Goal: Information Seeking & Learning: Learn about a topic

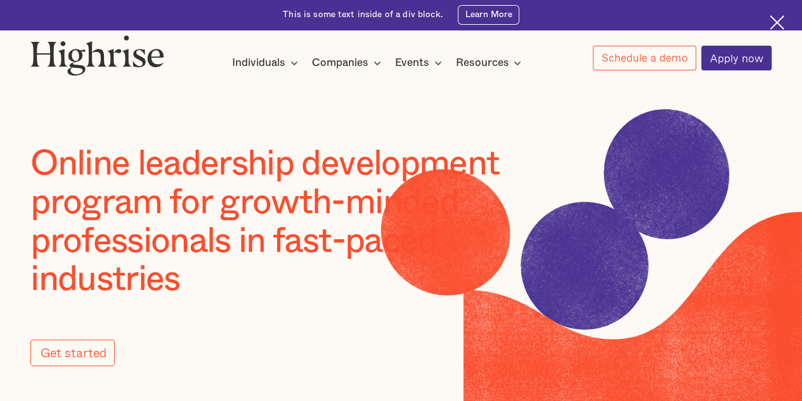
click at [516, 64] on icon at bounding box center [517, 62] width 15 height 15
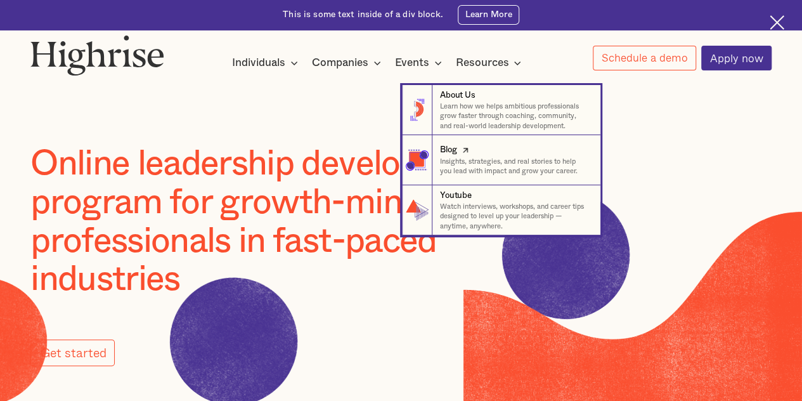
click at [454, 165] on p "Insights, strategies, and real stories to help you lead with impact and grow yo…" at bounding box center [515, 167] width 150 height 20
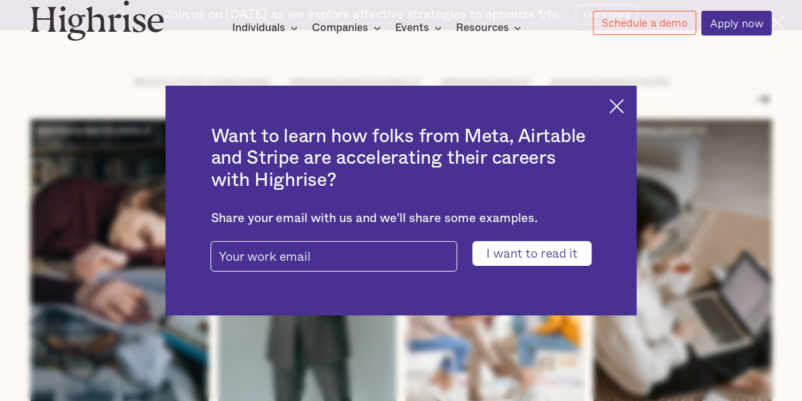
scroll to position [1520, 0]
click at [624, 106] on img at bounding box center [616, 106] width 15 height 15
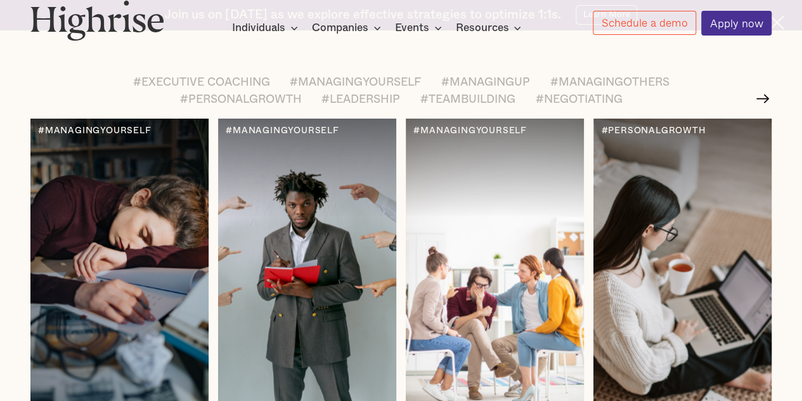
scroll to position [1515, 0]
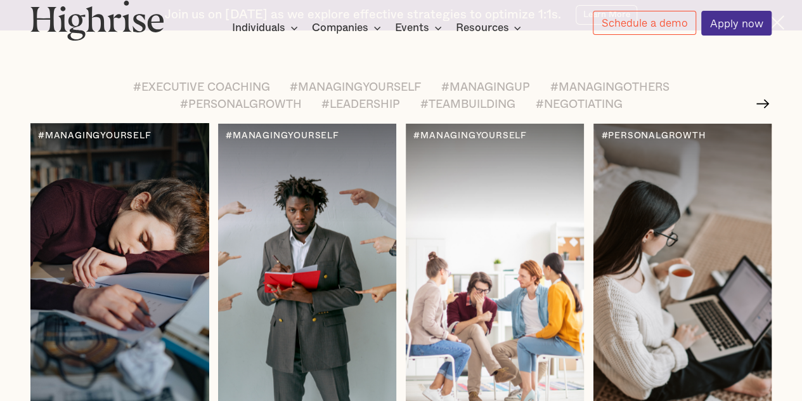
click at [115, 266] on div at bounding box center [118, 274] width 177 height 300
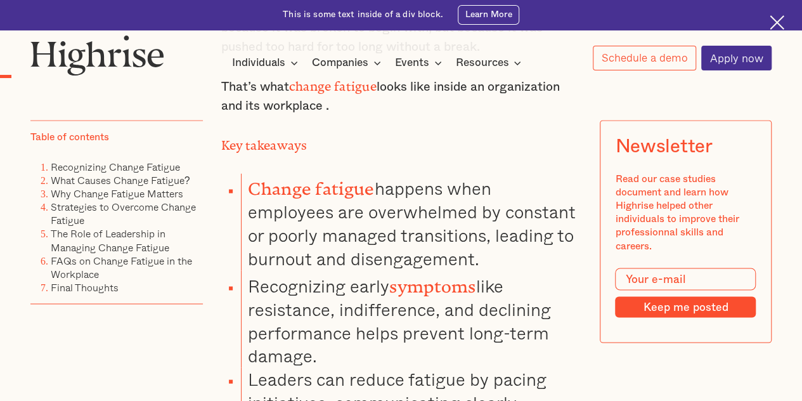
scroll to position [956, 0]
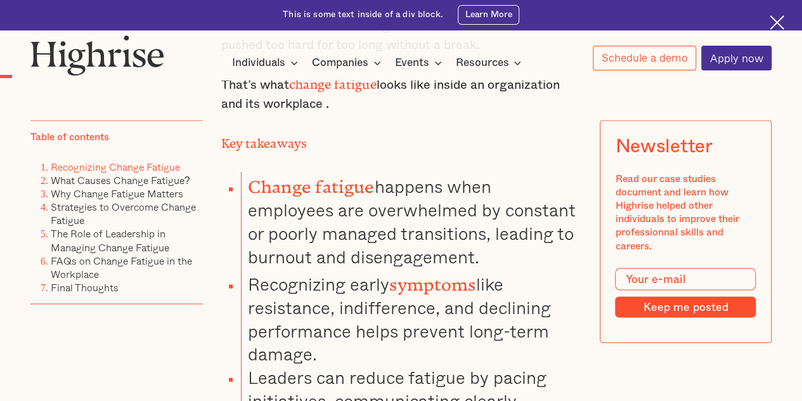
click at [148, 167] on link "Recognizing Change Fatigue" at bounding box center [115, 166] width 129 height 15
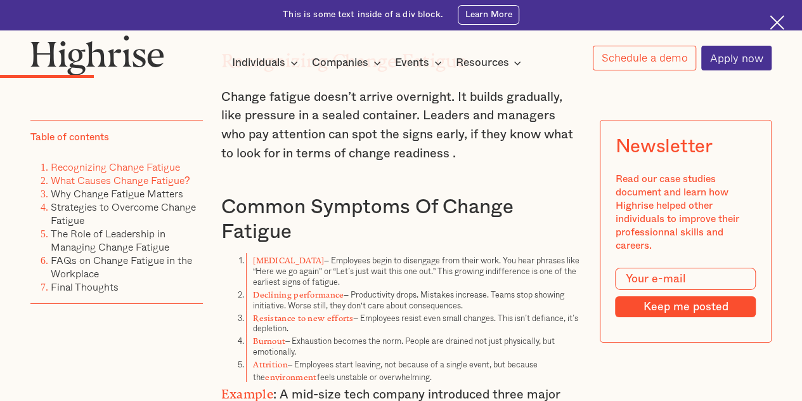
click at [143, 183] on link "What Causes Change Fatigue?" at bounding box center [120, 179] width 139 height 15
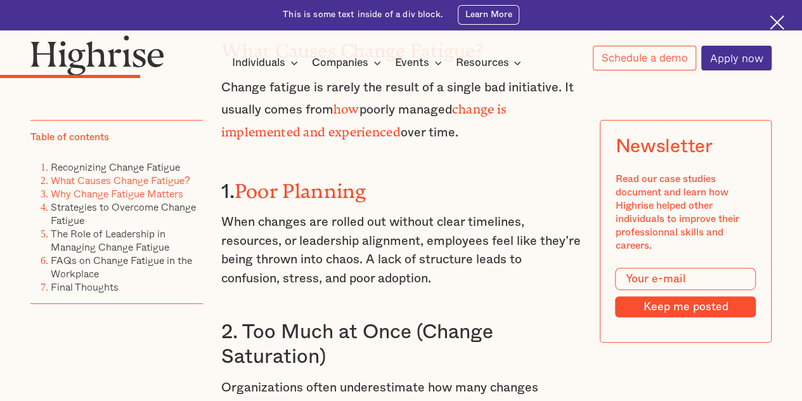
click at [155, 196] on link "Why Change Fatigue Matters" at bounding box center [117, 193] width 132 height 15
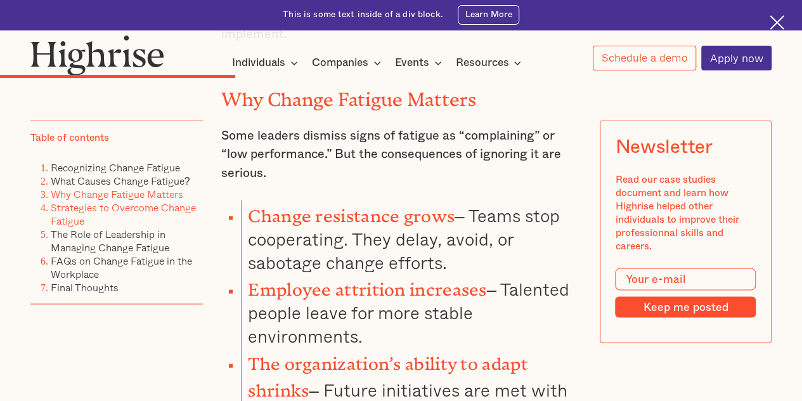
scroll to position [3590, 0]
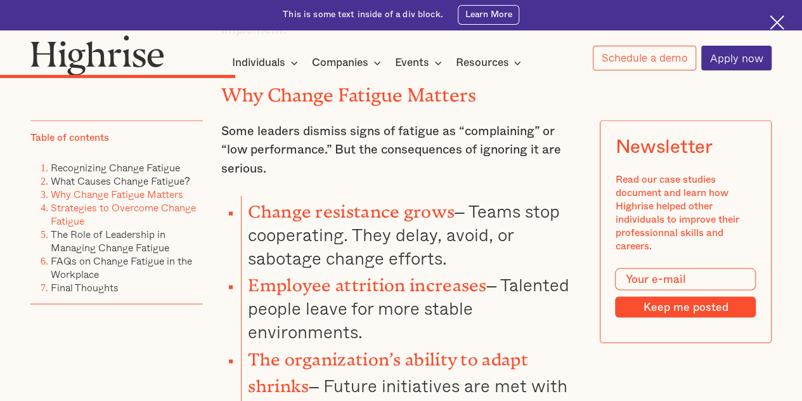
click at [158, 211] on link "Strategies to Overcome Change Fatigue" at bounding box center [123, 213] width 145 height 29
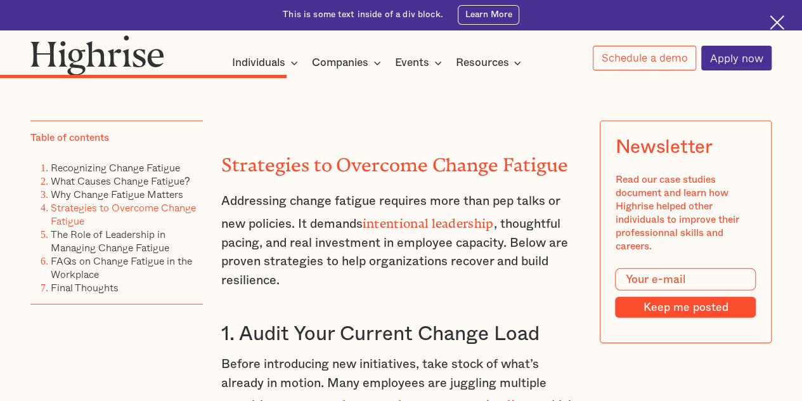
scroll to position [4207, 0]
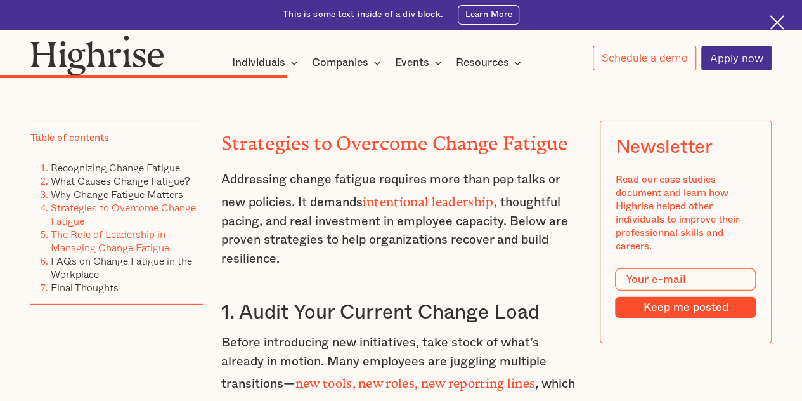
click at [153, 236] on link "The Role of Leadership in Managing Change Fatigue" at bounding box center [110, 240] width 119 height 29
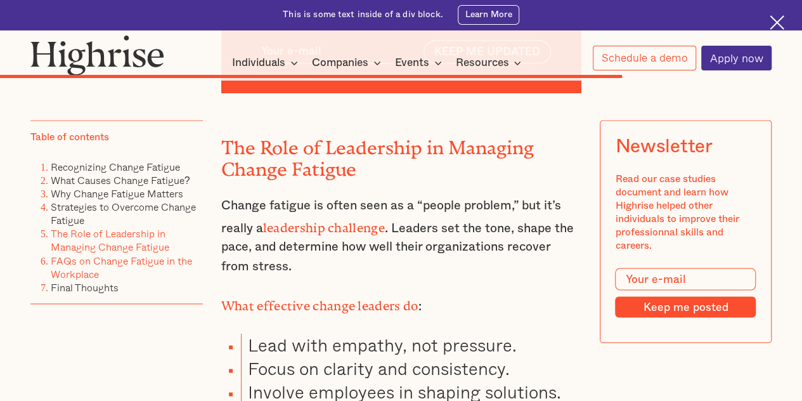
click at [136, 264] on link "FAQs on Change Fatigue in the Workplace" at bounding box center [121, 266] width 141 height 29
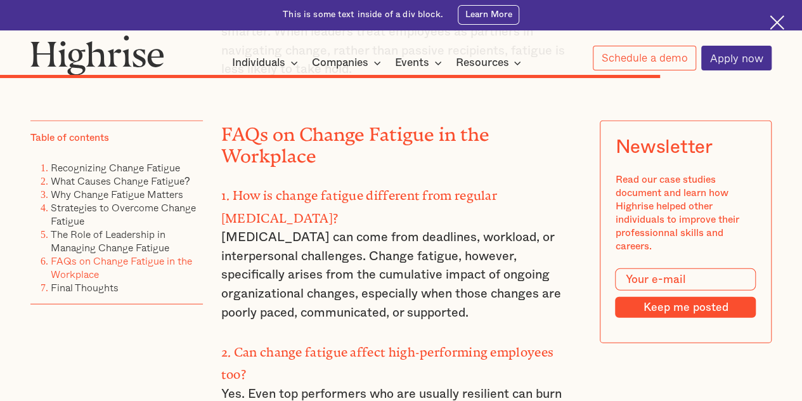
scroll to position [8610, 0]
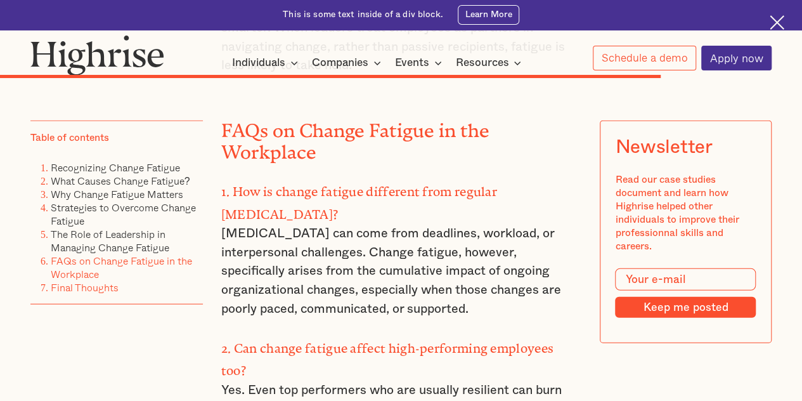
click at [106, 294] on link "Final Thoughts" at bounding box center [85, 286] width 68 height 15
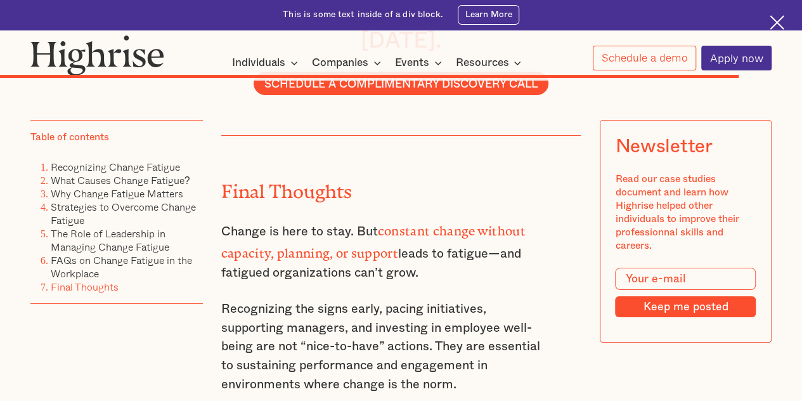
scroll to position [9534, 0]
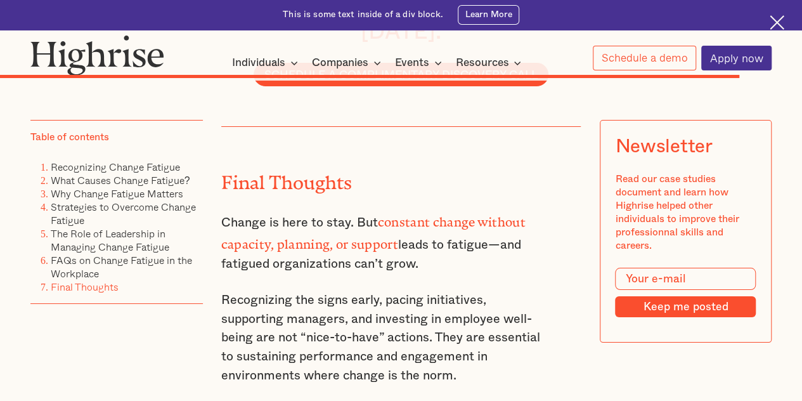
click at [376, 264] on div "Final Thoughts Change is here to stay. But constant change without capacity, pl…" at bounding box center [383, 407] width 324 height 560
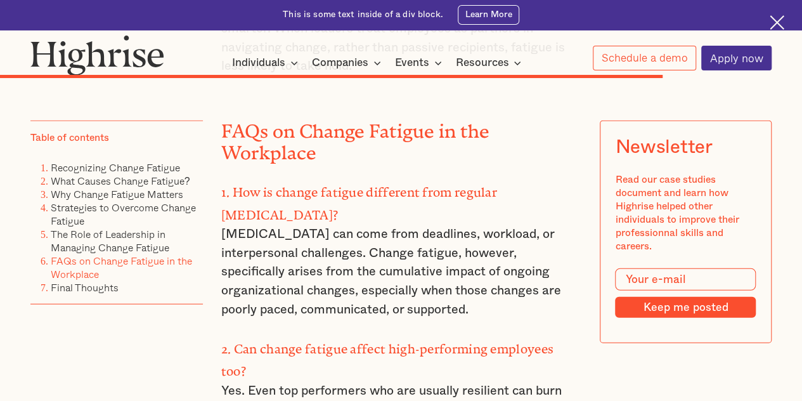
scroll to position [8609, 0]
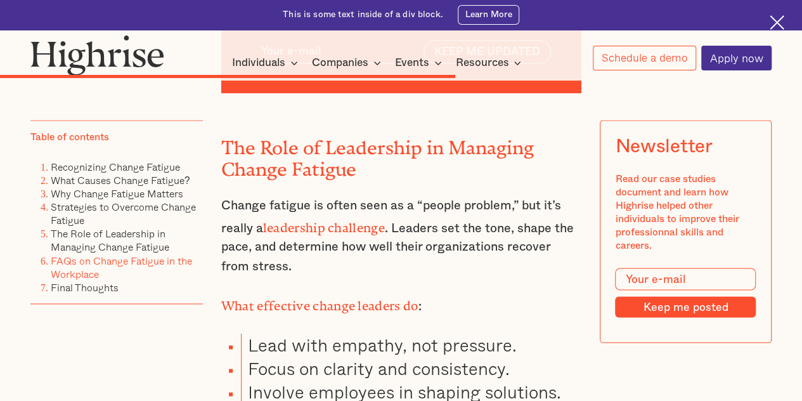
scroll to position [4207, 0]
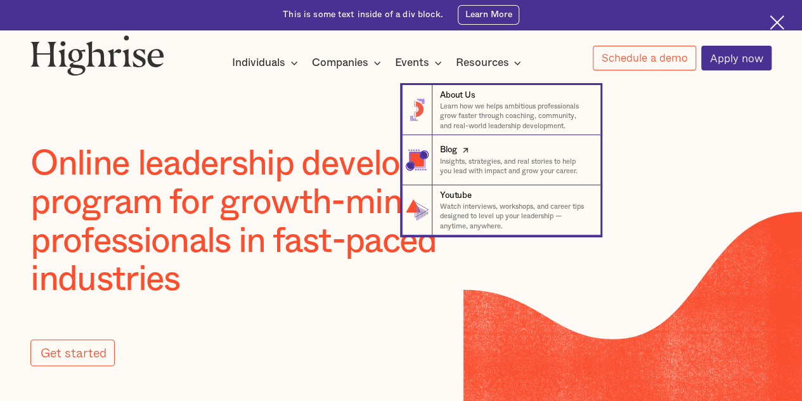
click at [456, 156] on div "Blog" at bounding box center [448, 150] width 16 height 12
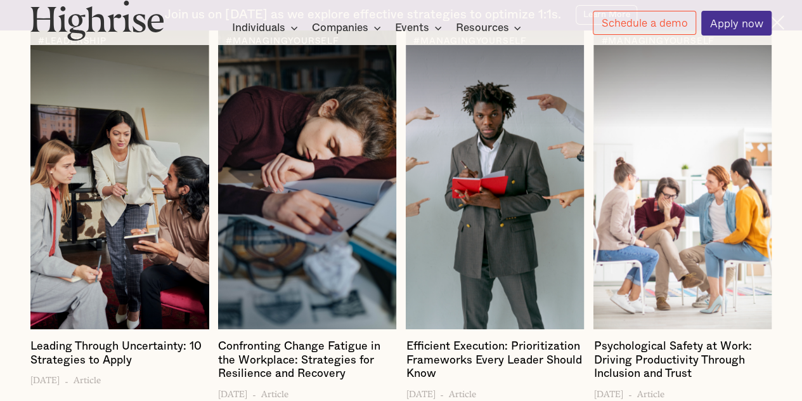
scroll to position [1605, 0]
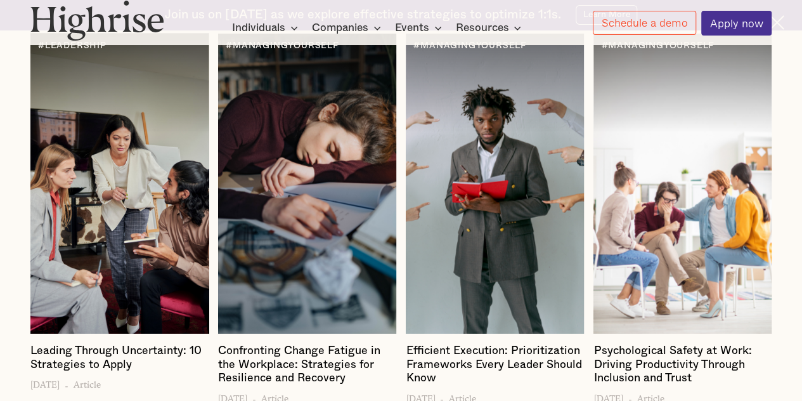
click at [108, 204] on div at bounding box center [118, 184] width 177 height 300
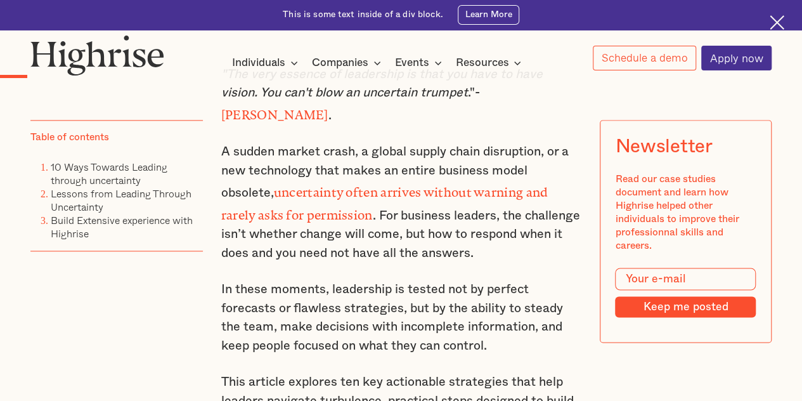
scroll to position [813, 0]
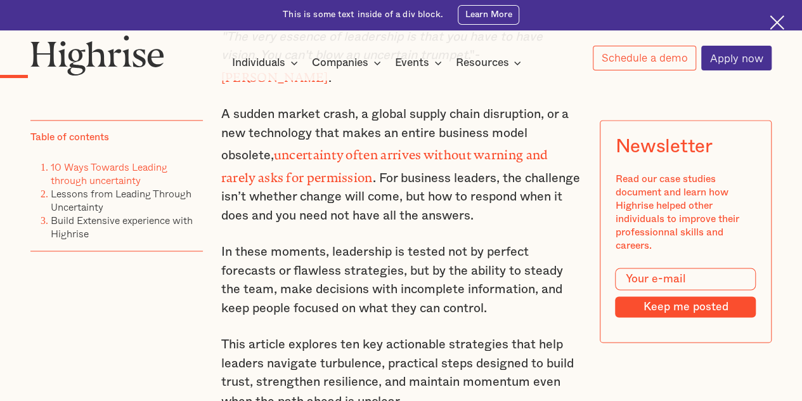
click at [89, 172] on link "10 Ways Towards Leading through uncertainty" at bounding box center [109, 173] width 117 height 29
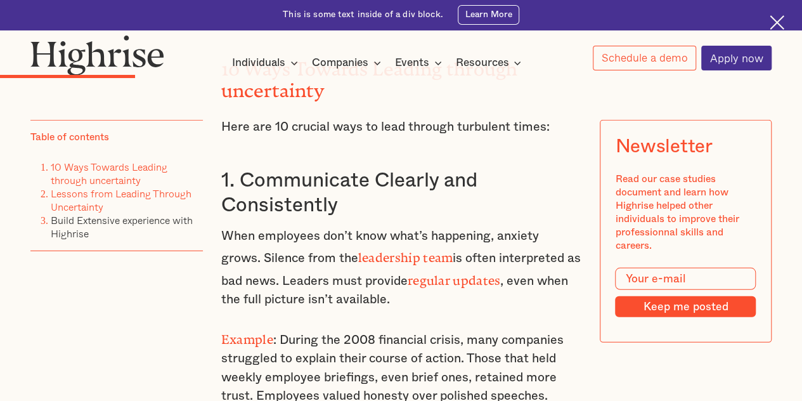
click at [87, 198] on link "Lessons from Leading Through Uncertainty" at bounding box center [121, 200] width 141 height 29
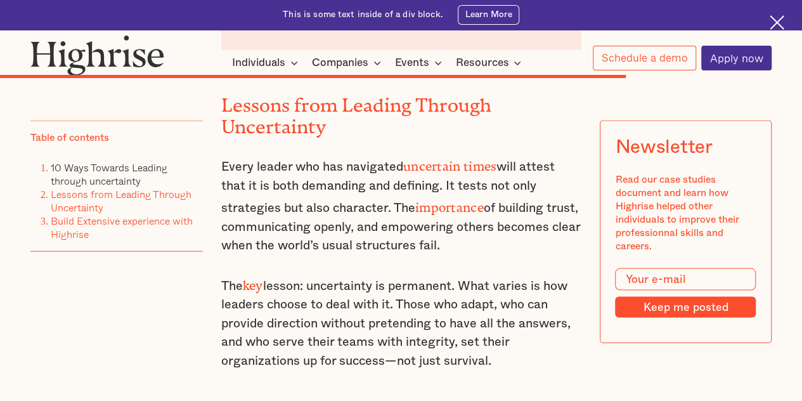
scroll to position [5996, 0]
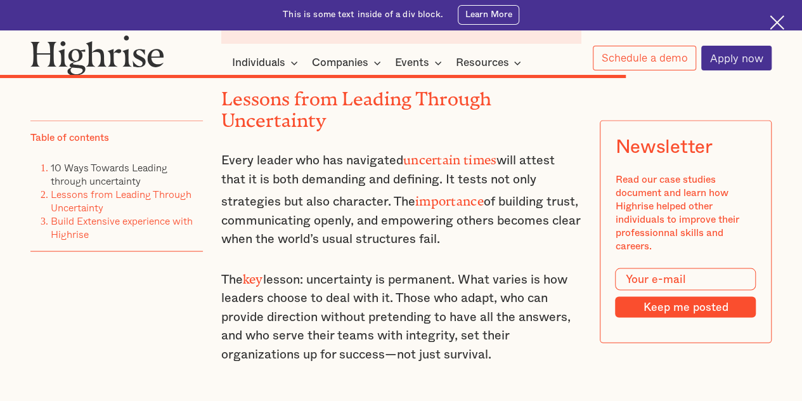
click at [68, 230] on li "Build Extensive experience with Highrise" at bounding box center [127, 227] width 152 height 27
click at [68, 225] on link "Build Extensive experience with Highrise" at bounding box center [122, 226] width 142 height 29
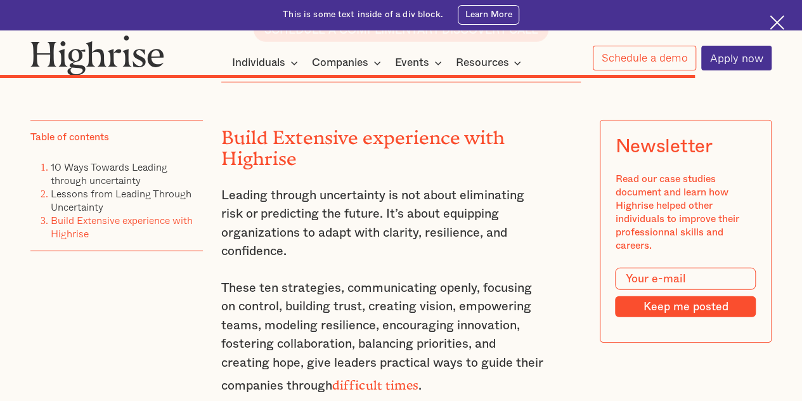
scroll to position [6594, 0]
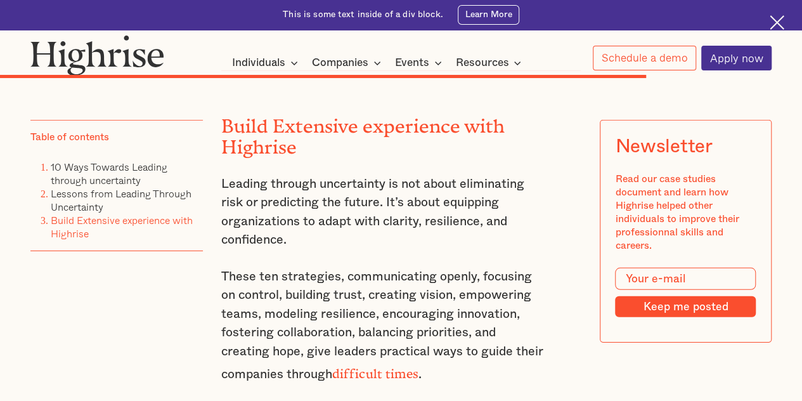
scroll to position [5996, 0]
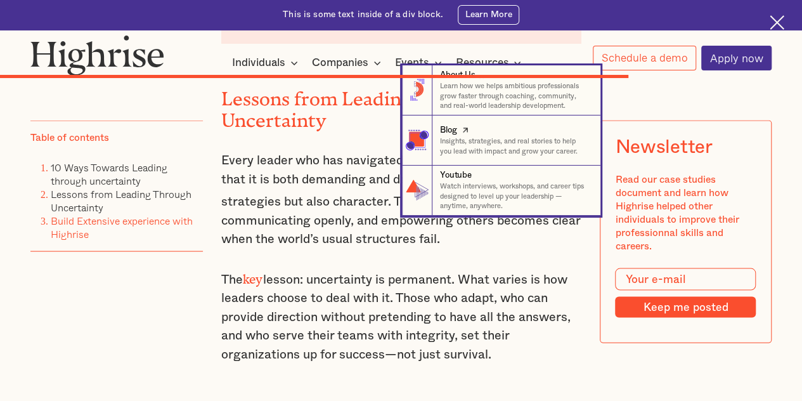
click at [458, 145] on p "Insights, strategies, and real stories to help you lead with impact and grow yo…" at bounding box center [515, 146] width 150 height 20
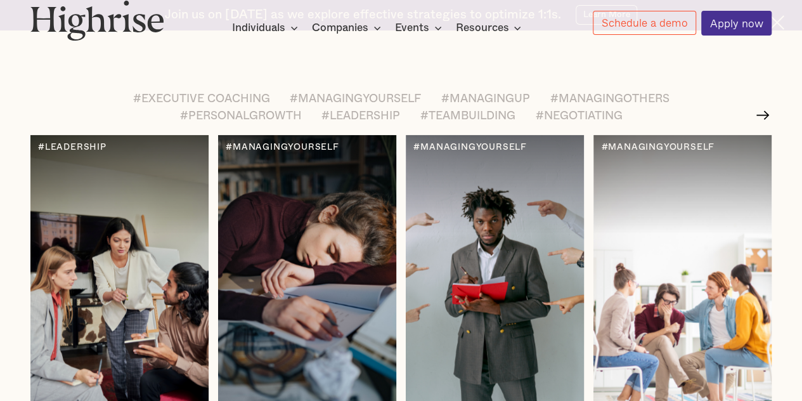
scroll to position [1504, 0]
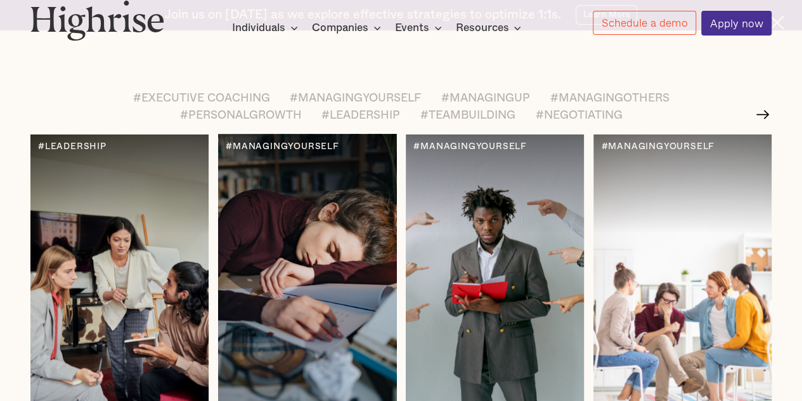
click at [281, 266] on div at bounding box center [306, 284] width 177 height 300
